Goal: Task Accomplishment & Management: Manage account settings

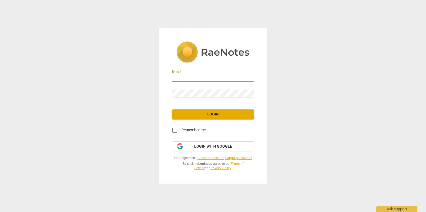
type input "[EMAIL_ADDRESS][DOMAIN_NAME]"
click at [206, 114] on span "Login" at bounding box center [212, 113] width 73 height 5
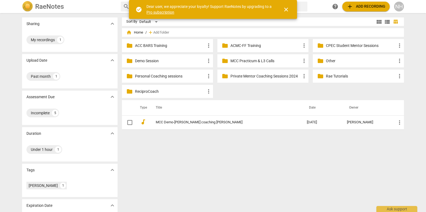
click at [278, 63] on p "MCC Practicum & L3 Calls" at bounding box center [265, 61] width 70 height 6
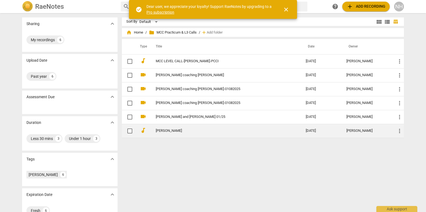
click at [130, 131] on input "checkbox" at bounding box center [129, 131] width 11 height 7
checkbox input "false"
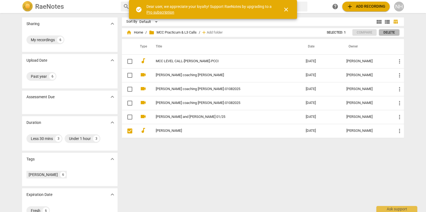
click at [392, 32] on span "Delete" at bounding box center [388, 32] width 11 height 5
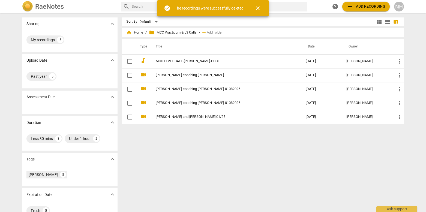
click at [185, 31] on span "folder MCC Practicum & L3 Calls" at bounding box center [173, 32] width 48 height 5
click at [135, 33] on span "home Home" at bounding box center [134, 32] width 17 height 5
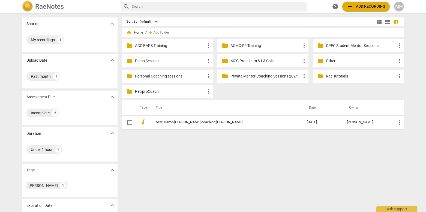
click at [161, 74] on p "Personal Coaching sessions" at bounding box center [170, 76] width 70 height 6
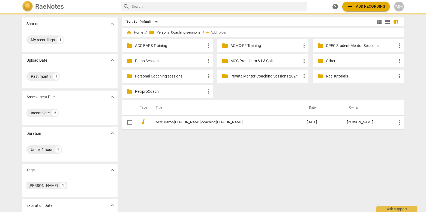
click at [161, 74] on p "Personal Coaching sessions" at bounding box center [170, 76] width 70 height 6
